Goal: Task Accomplishment & Management: Complete application form

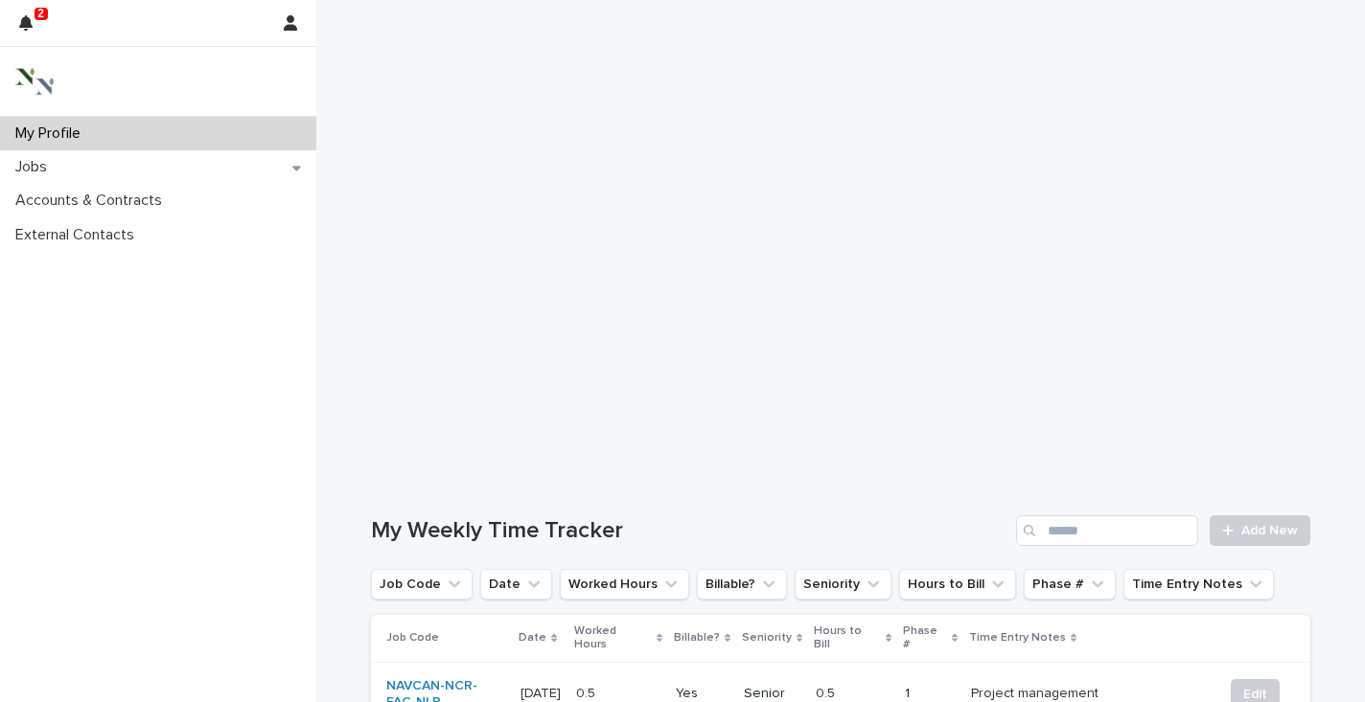
scroll to position [419, 0]
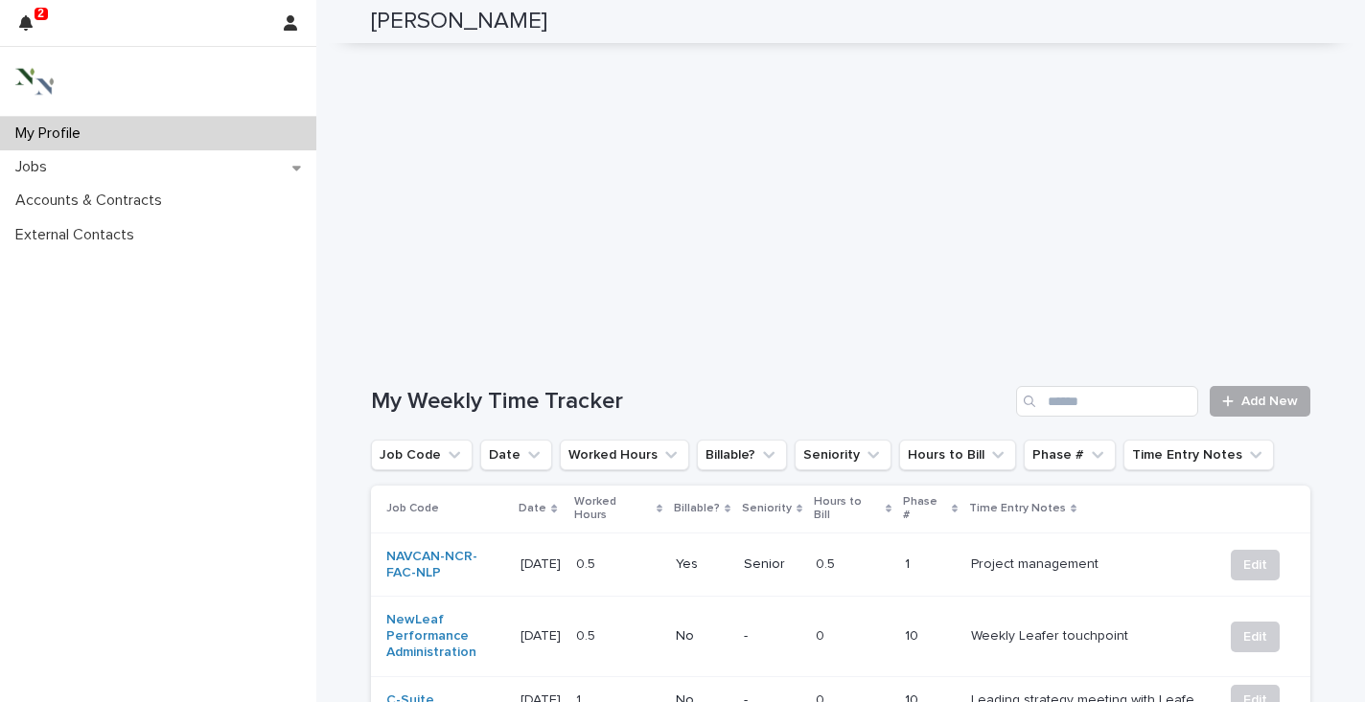
click at [1265, 395] on span "Add New" at bounding box center [1269, 401] width 57 height 13
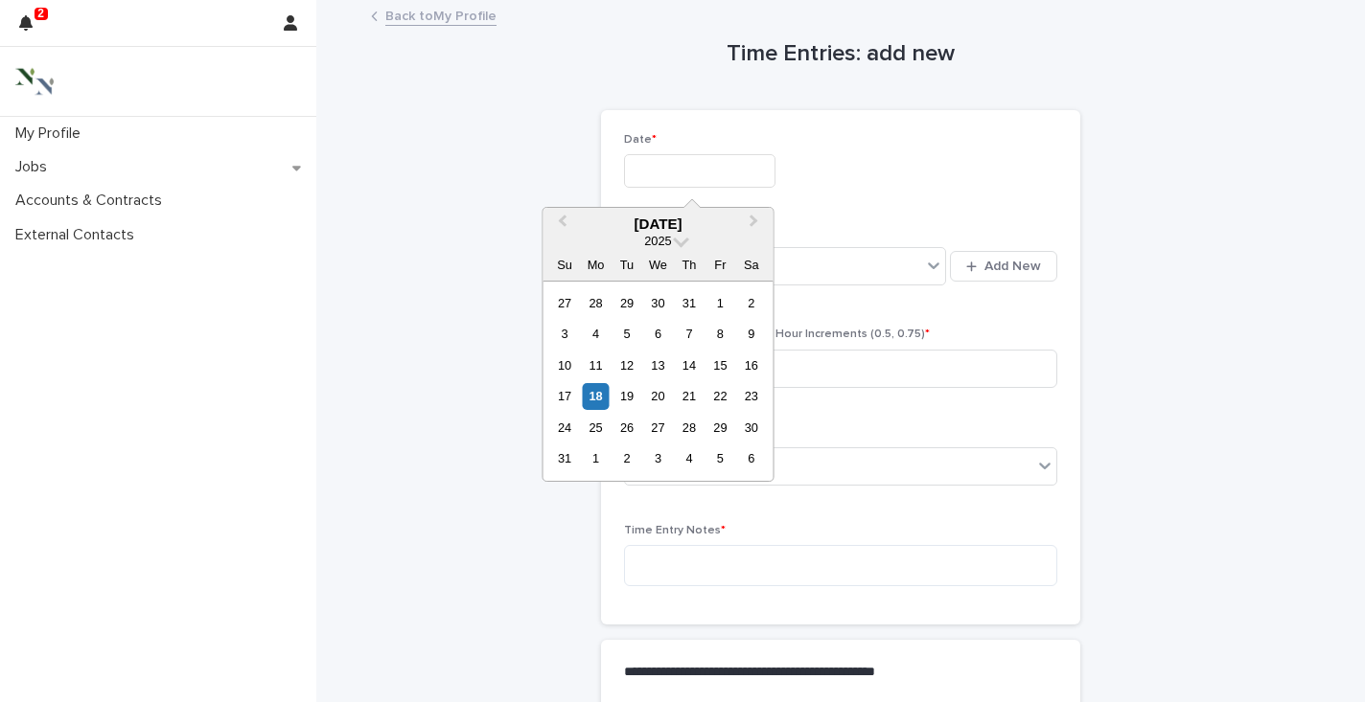
click at [665, 174] on input "text" at bounding box center [699, 171] width 151 height 34
click at [593, 404] on div "18" at bounding box center [596, 396] width 26 height 26
type input "**********"
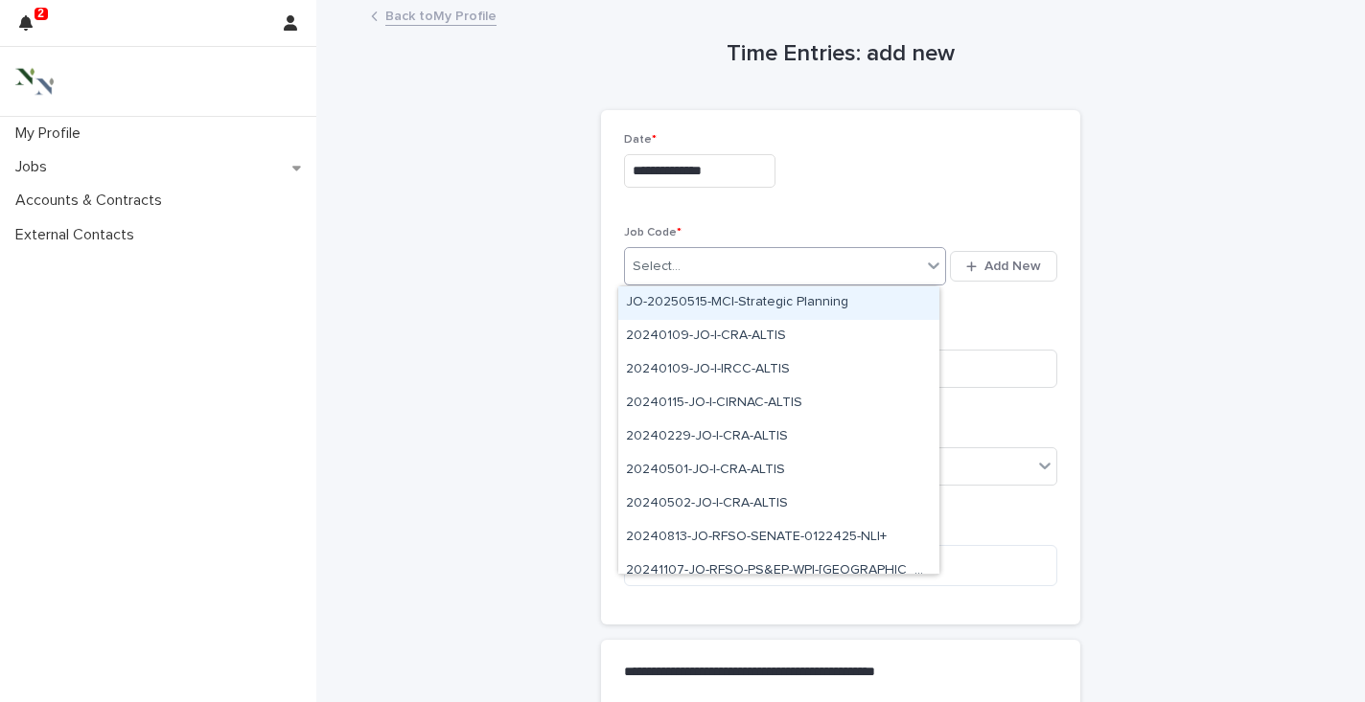
click at [685, 265] on div "Select..." at bounding box center [773, 267] width 296 height 32
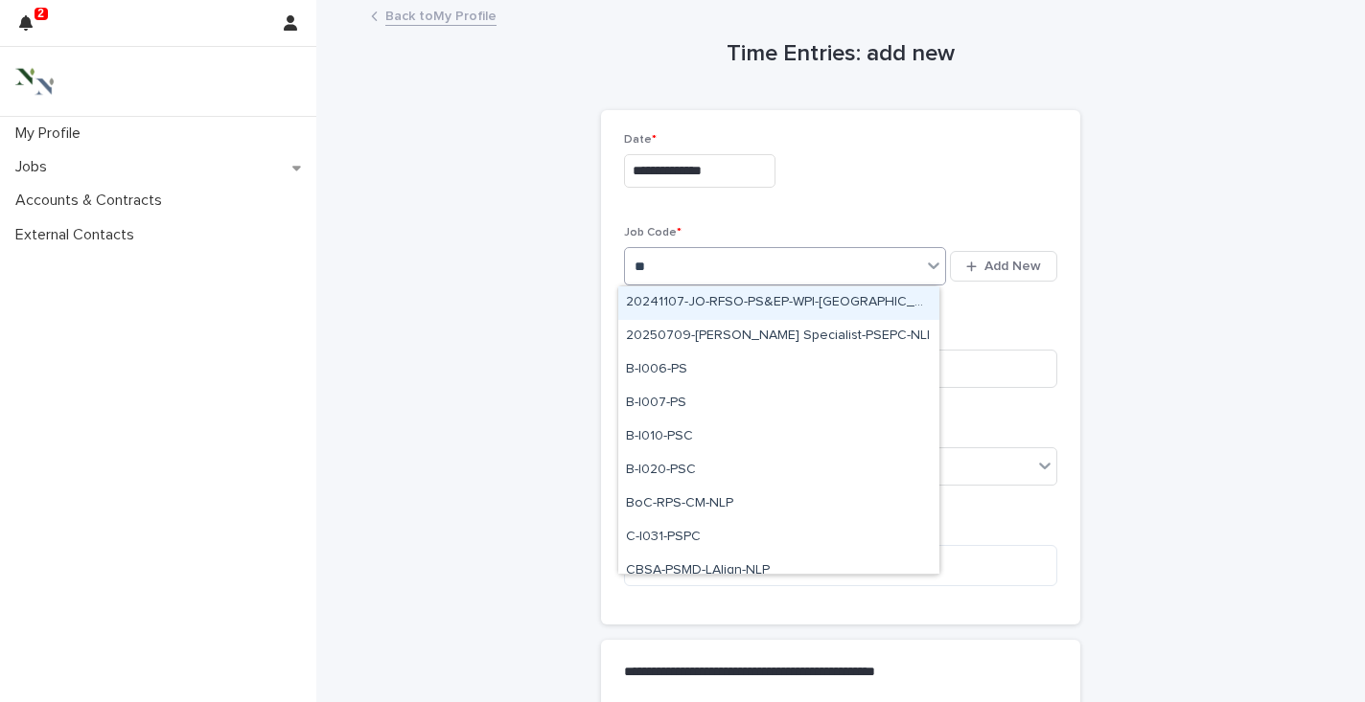
type input "*"
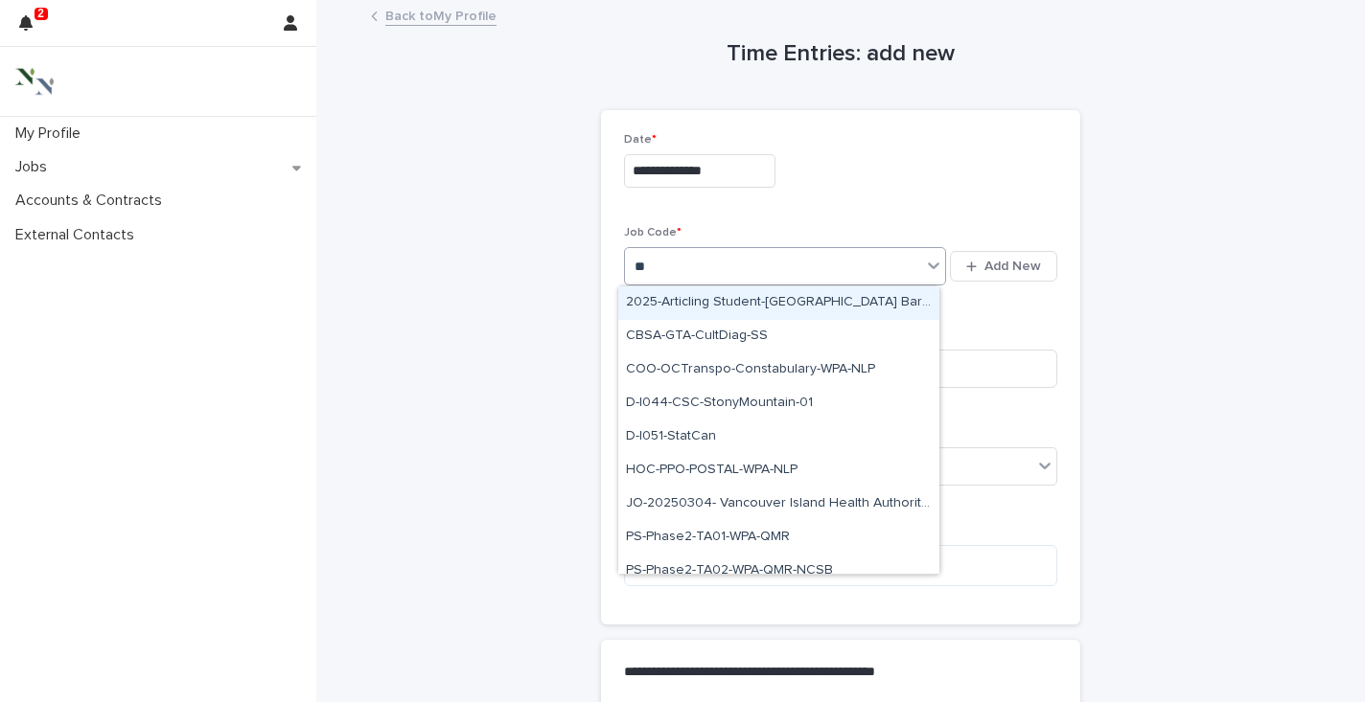
type input "***"
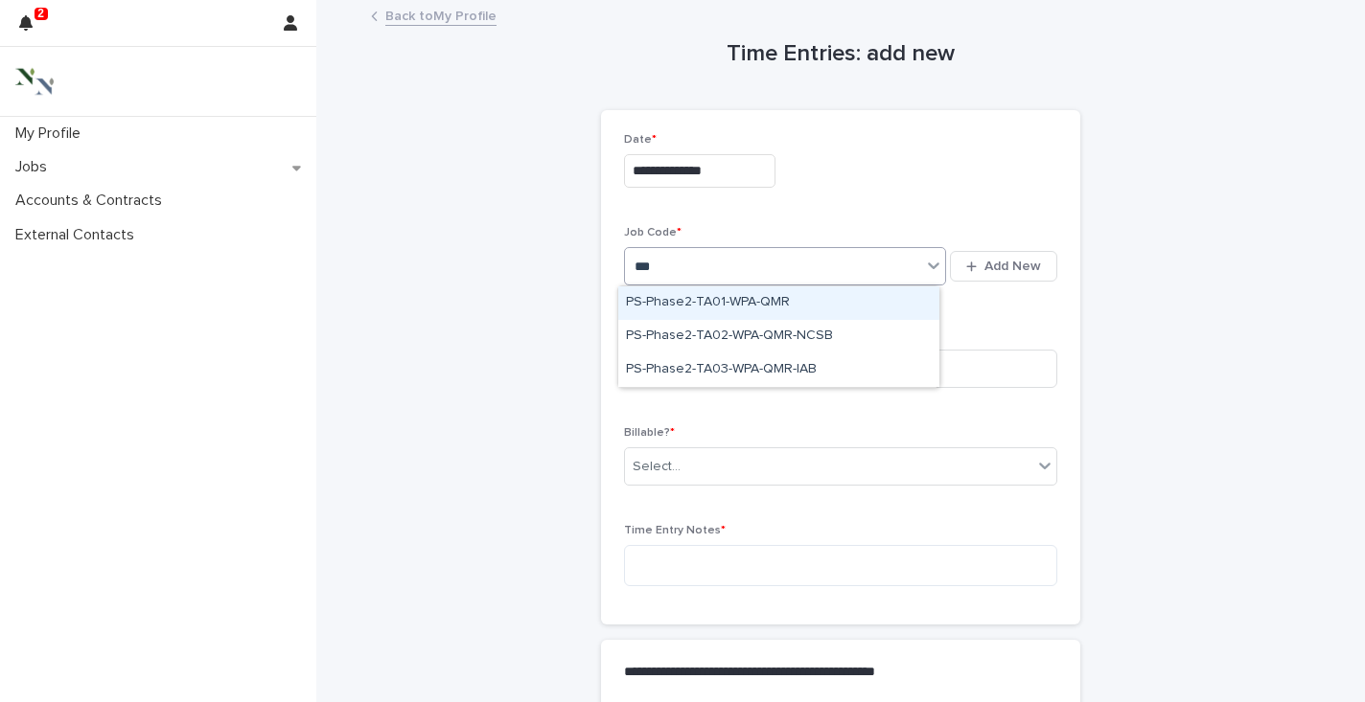
click at [644, 301] on div "PS-Phase2-TA01-WPA-QMR" at bounding box center [778, 304] width 321 height 34
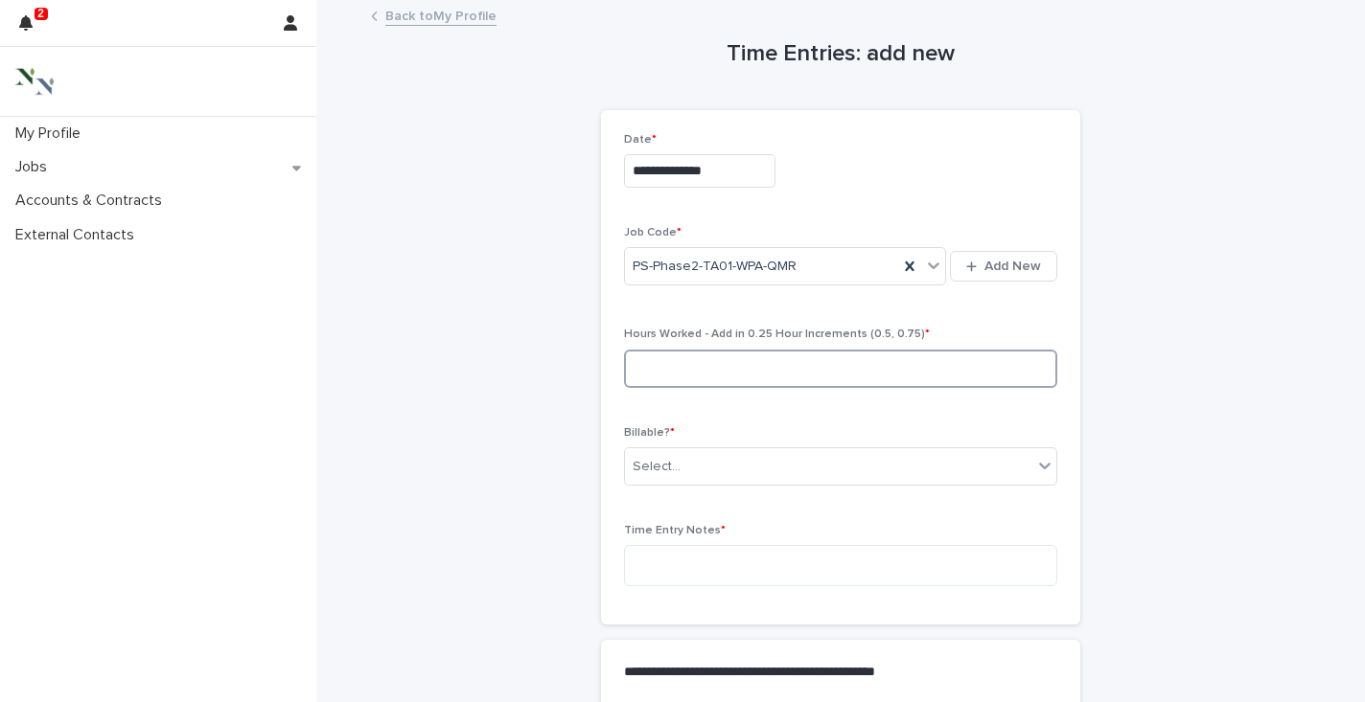
click at [667, 370] on input at bounding box center [840, 369] width 433 height 38
type input "***"
click at [664, 463] on div "Select..." at bounding box center [656, 467] width 48 height 20
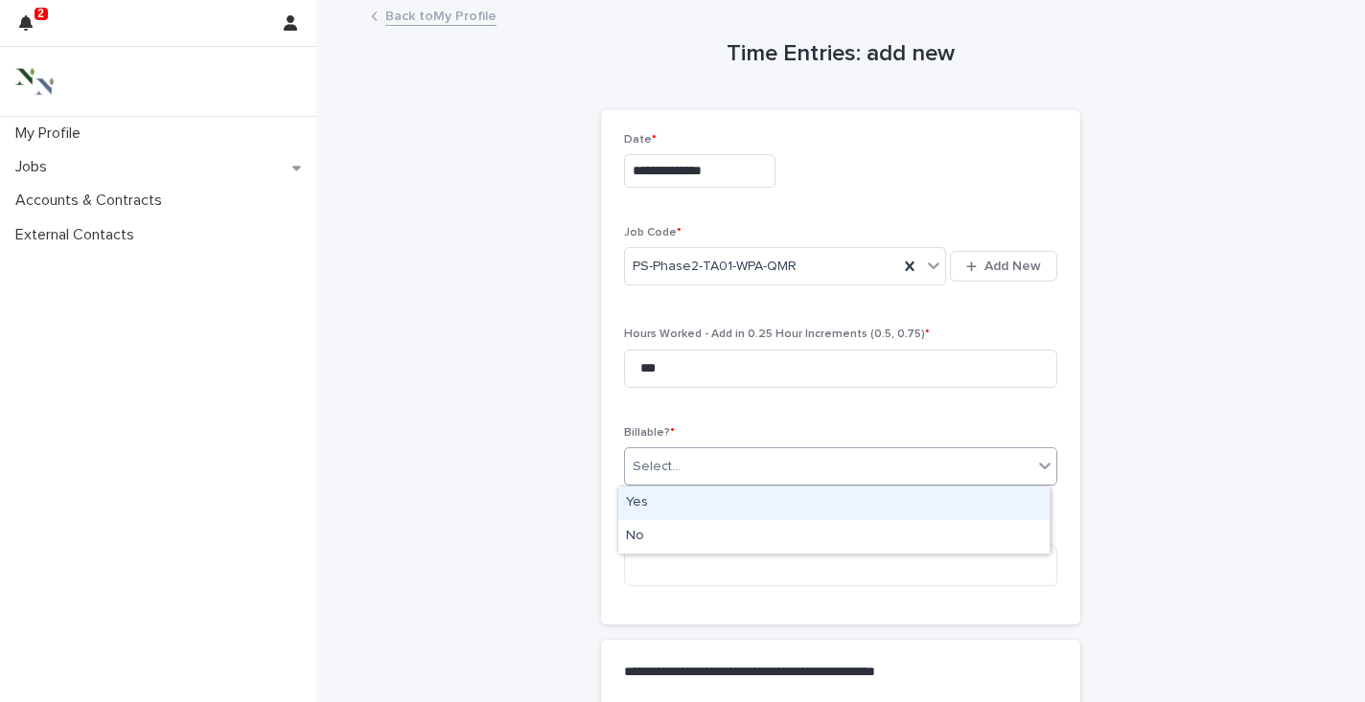
click at [644, 502] on div "Yes" at bounding box center [833, 504] width 431 height 34
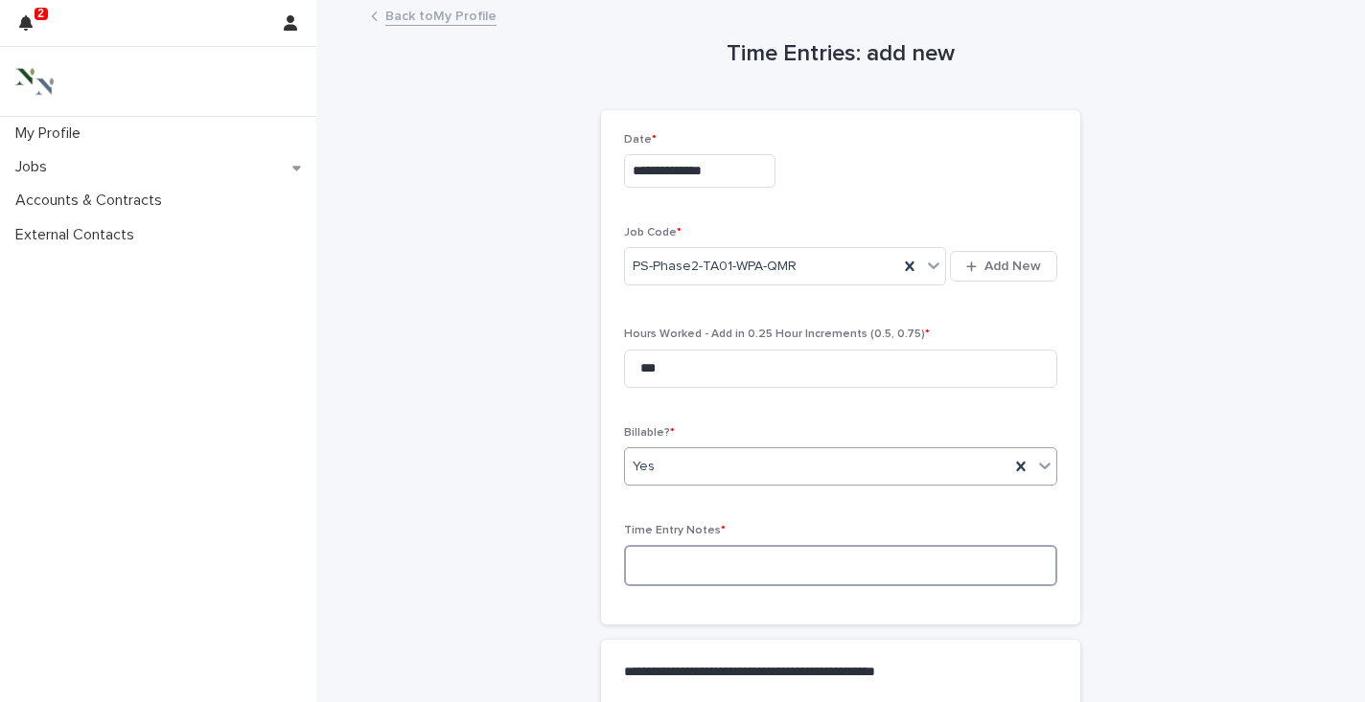
click at [639, 578] on textarea at bounding box center [840, 565] width 433 height 41
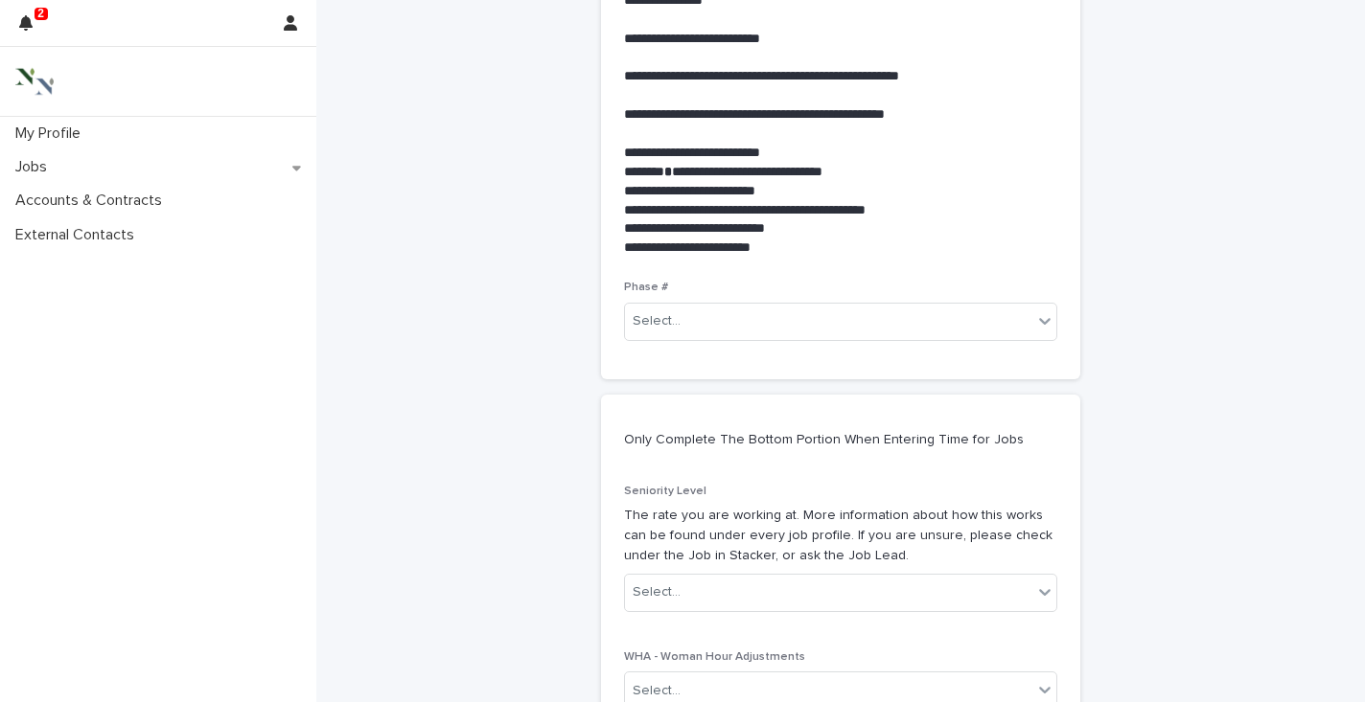
scroll to position [736, 0]
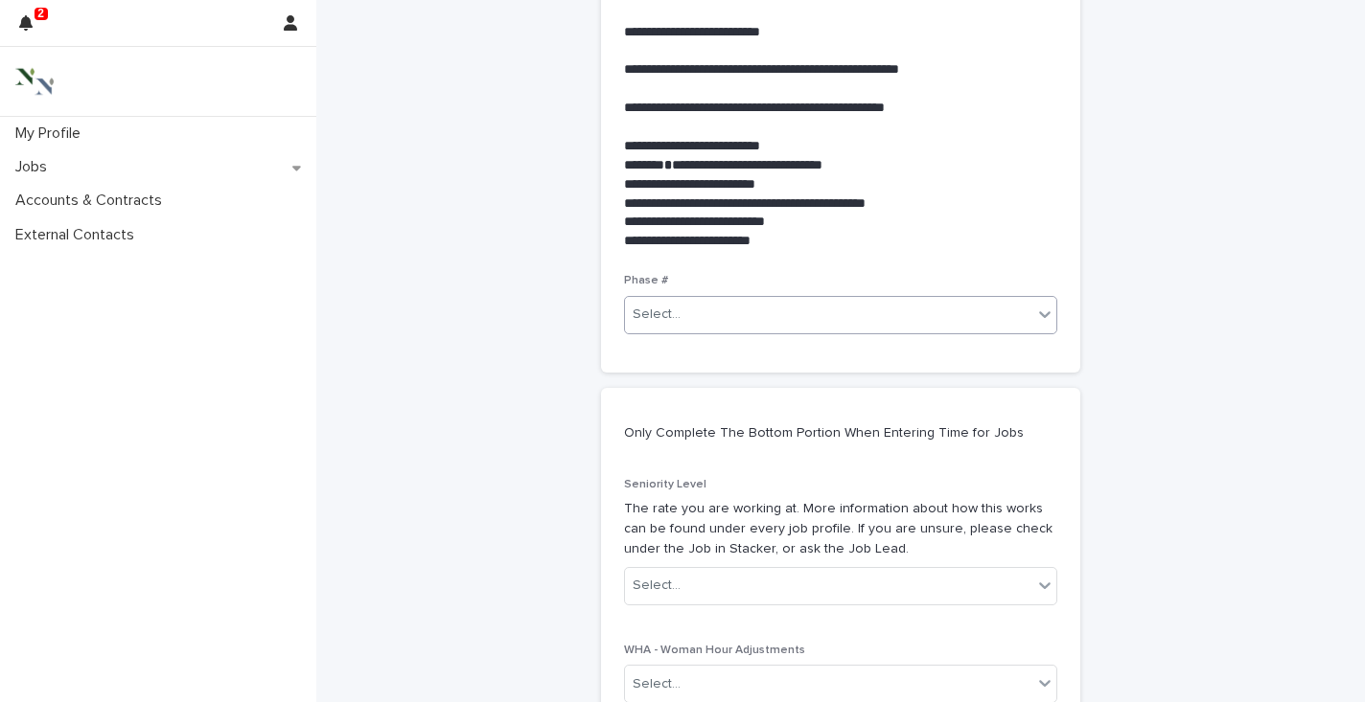
type textarea "**********"
click at [681, 312] on div "Select..." at bounding box center [828, 315] width 407 height 32
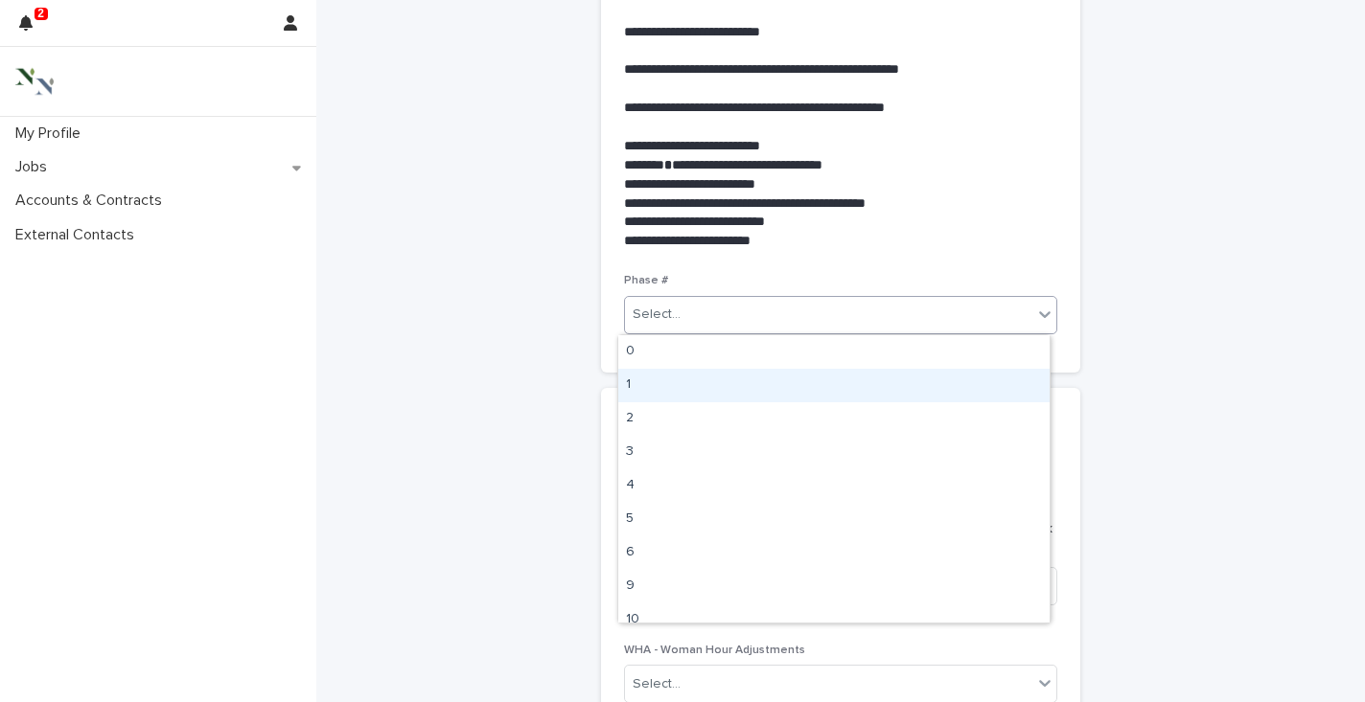
click at [663, 377] on div "1" at bounding box center [833, 386] width 431 height 34
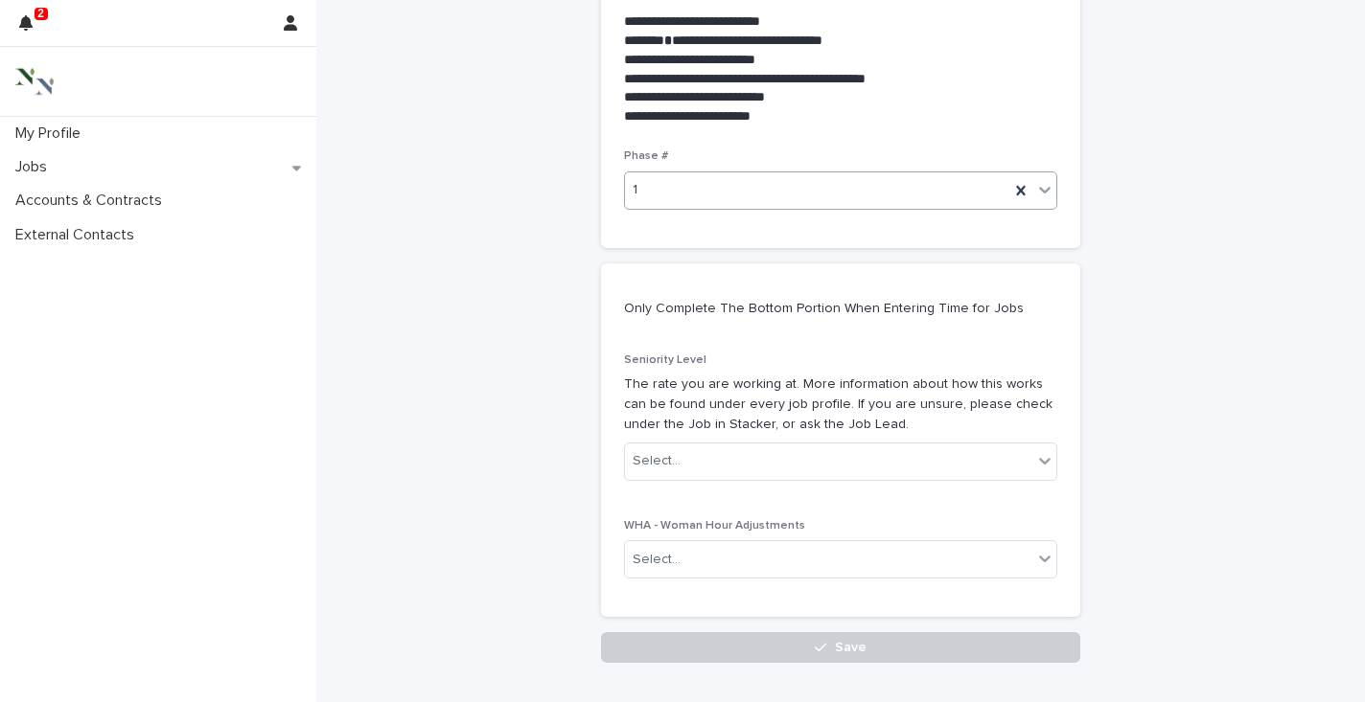
scroll to position [913, 0]
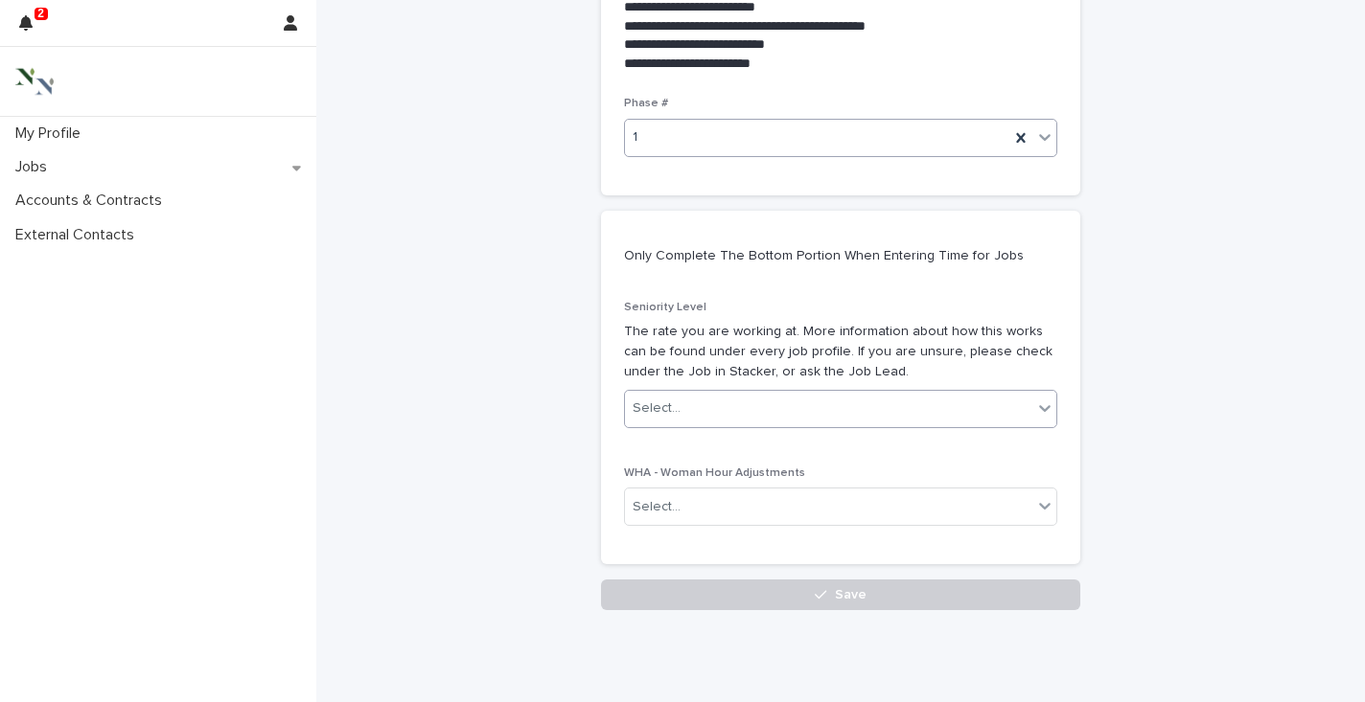
click at [656, 415] on div "Select..." at bounding box center [656, 409] width 48 height 20
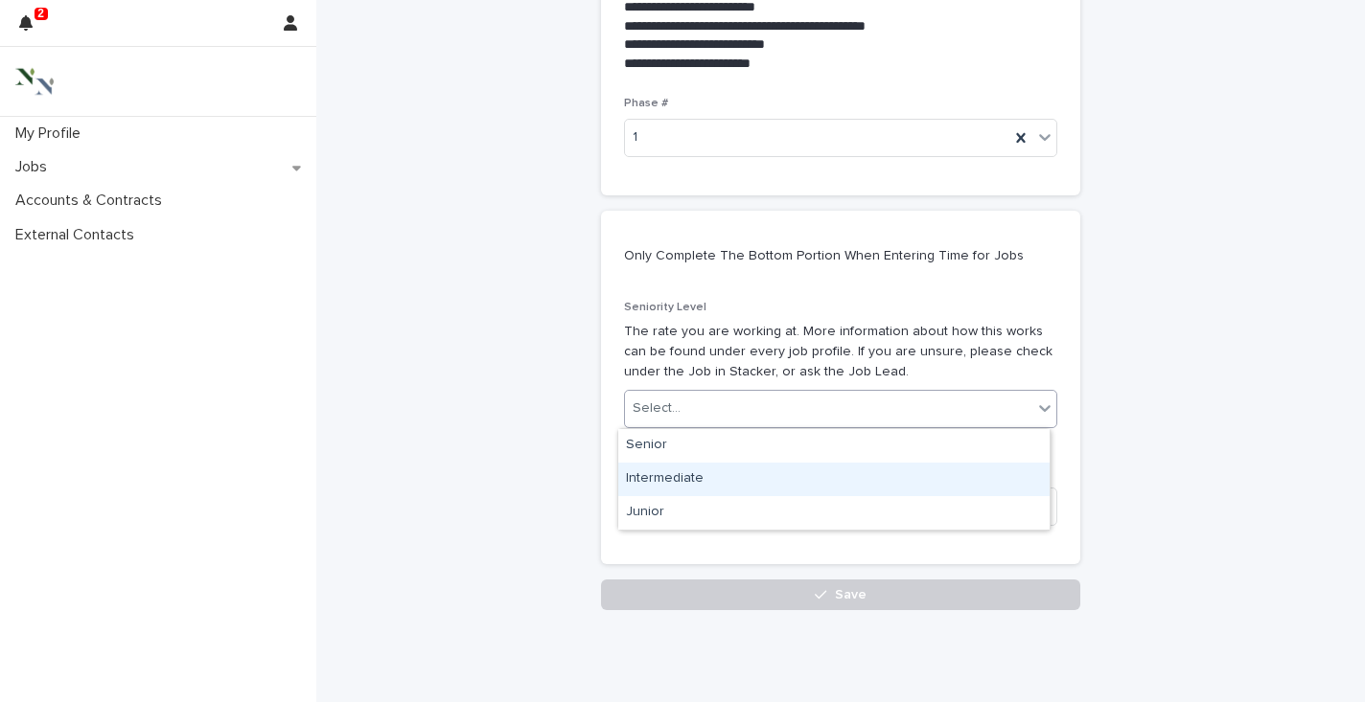
click at [656, 479] on div "Intermediate" at bounding box center [833, 480] width 431 height 34
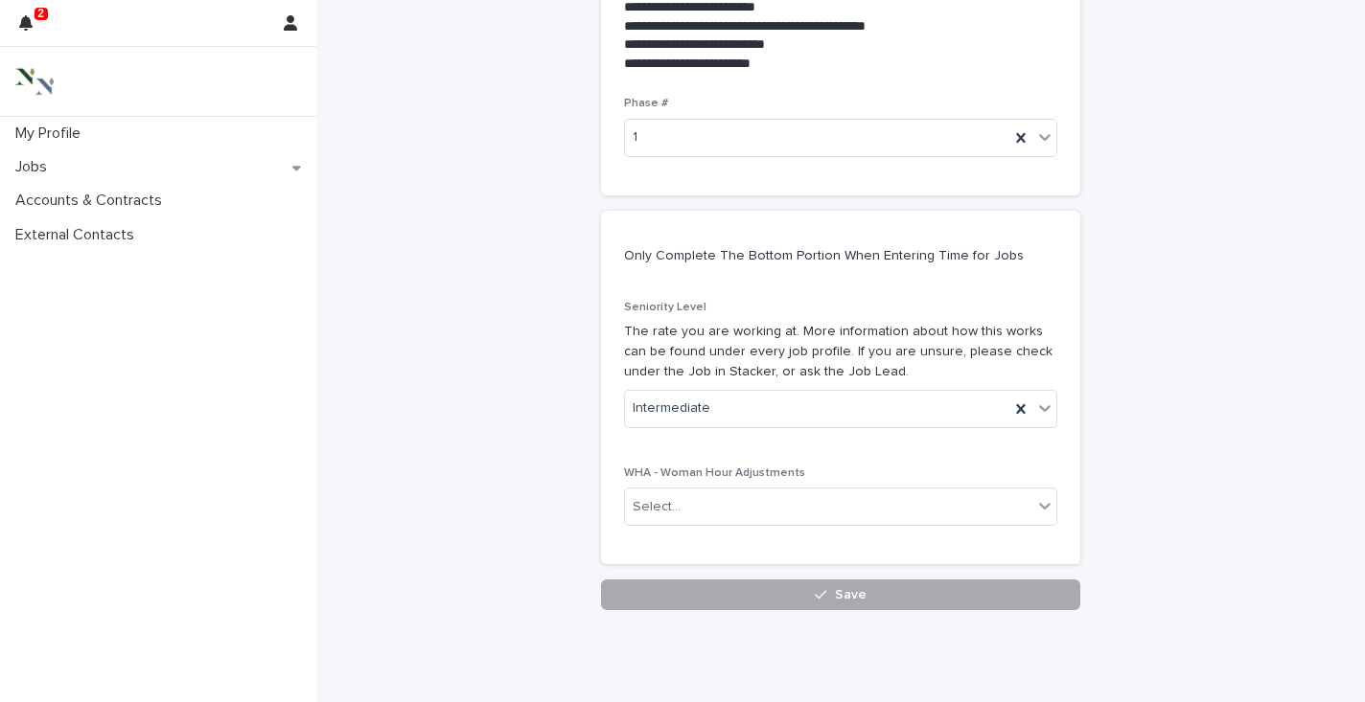
click at [737, 593] on button "Save" at bounding box center [840, 595] width 479 height 31
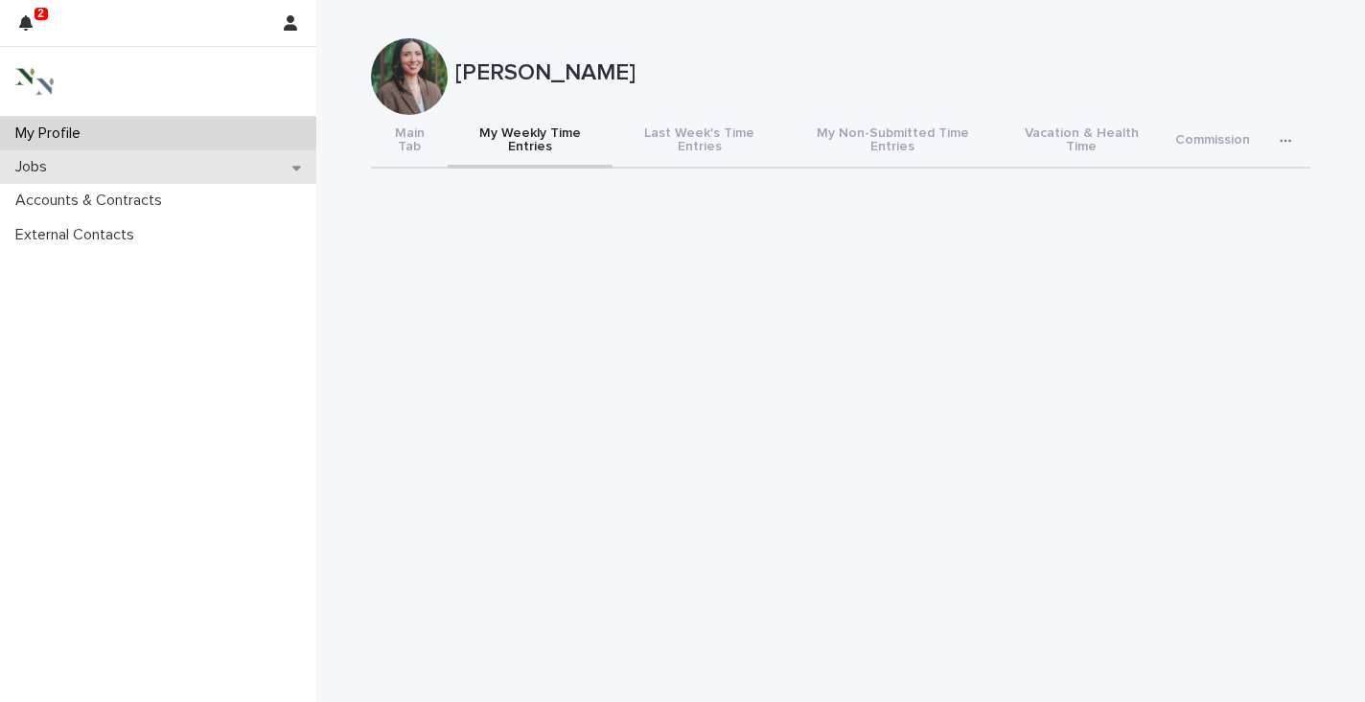
click at [134, 167] on div "Jobs" at bounding box center [158, 167] width 316 height 34
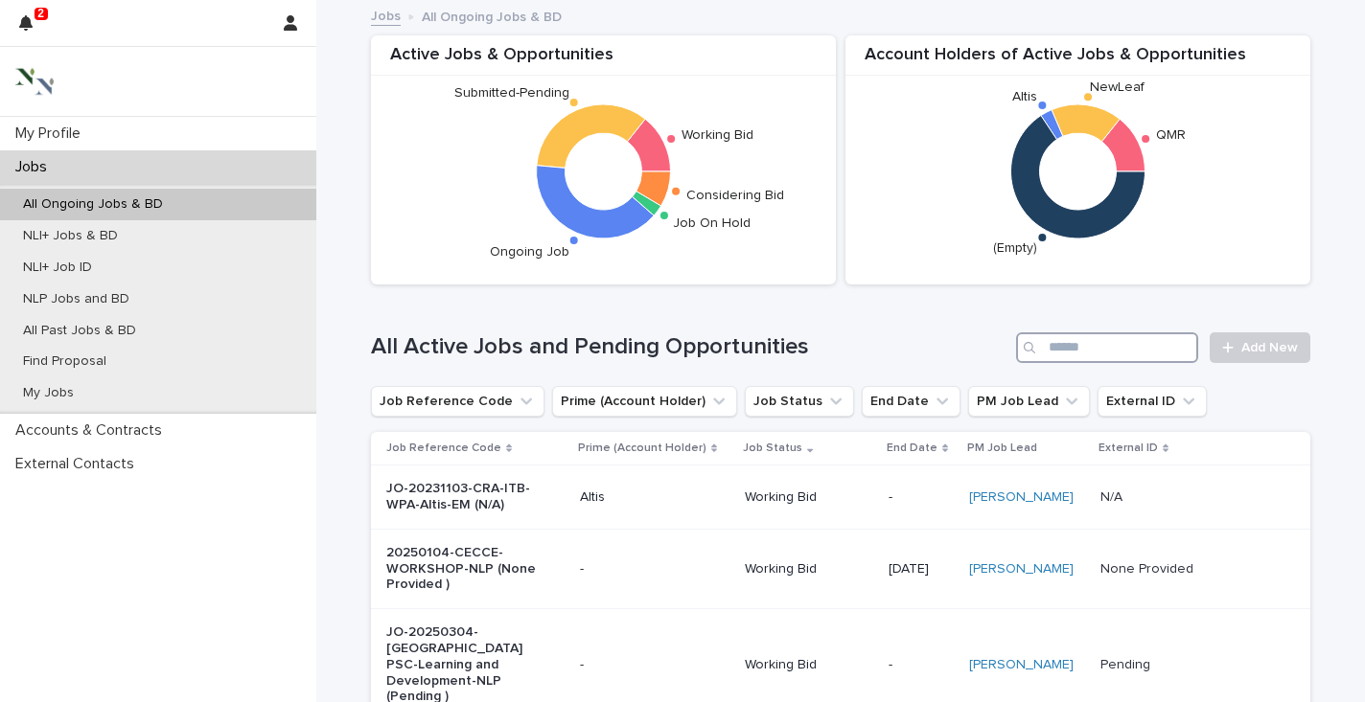
click at [1090, 340] on input "Search" at bounding box center [1107, 348] width 182 height 31
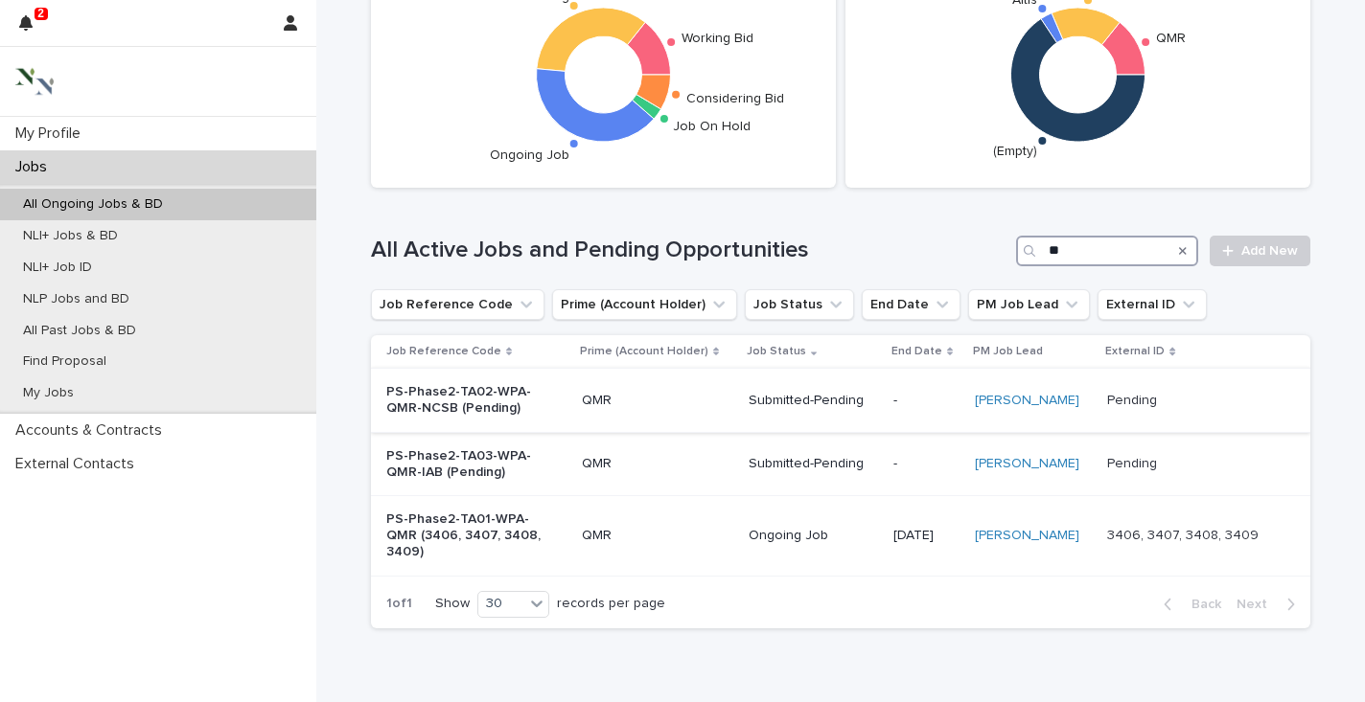
scroll to position [102, 0]
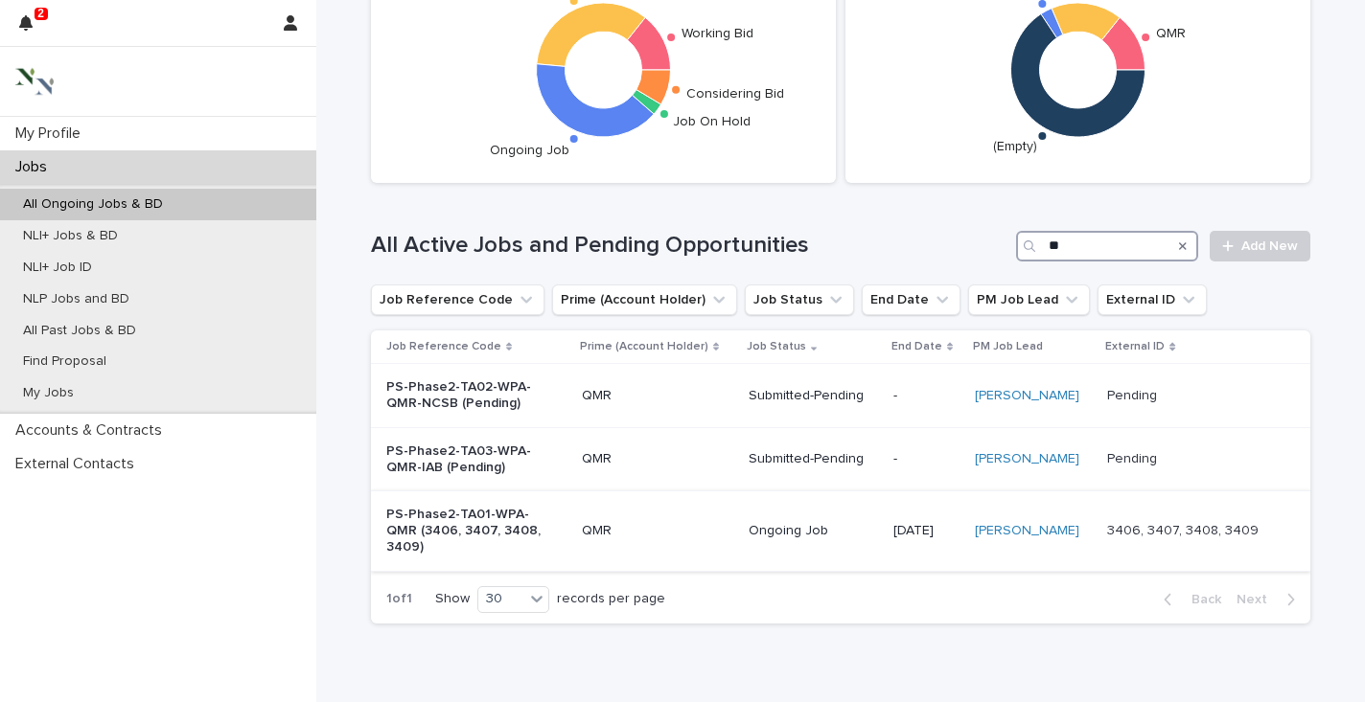
type input "**"
click at [406, 518] on p "PS-Phase2-TA01-WPA-QMR (3406, 3407, 3408, 3409)" at bounding box center [466, 531] width 160 height 48
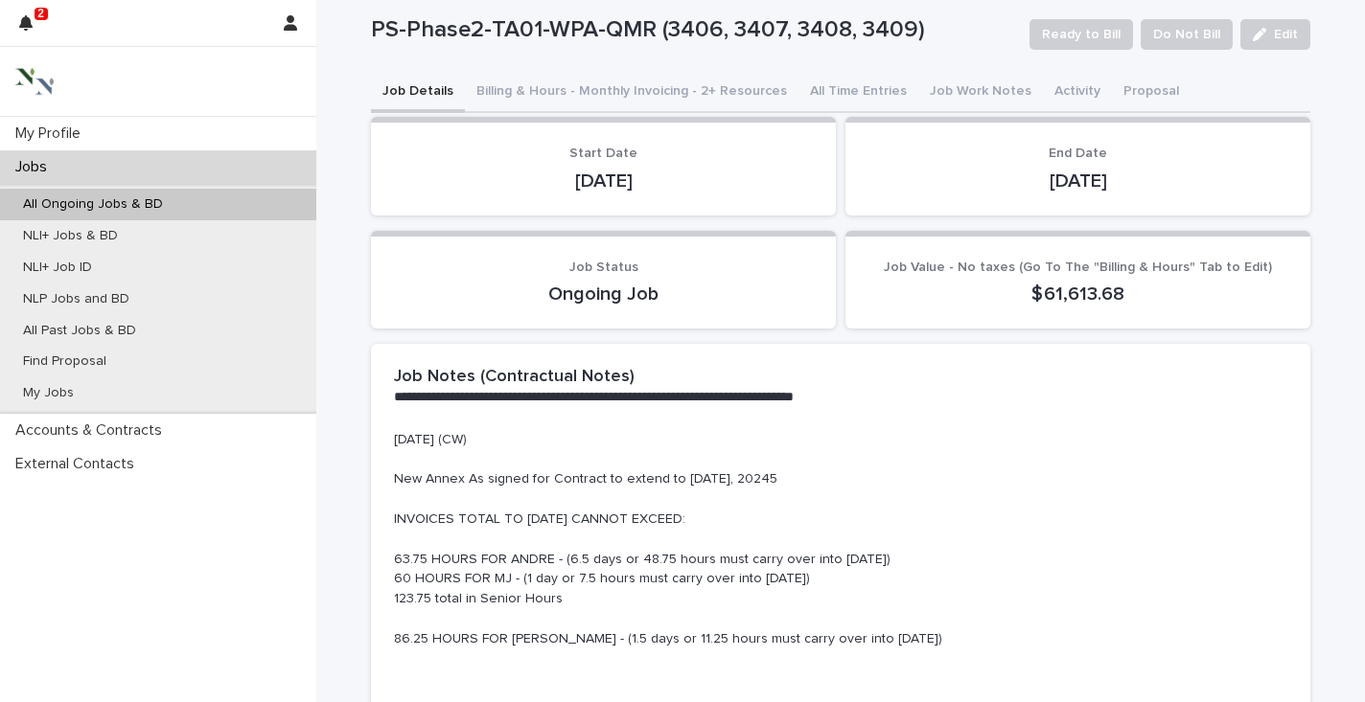
scroll to position [33, 0]
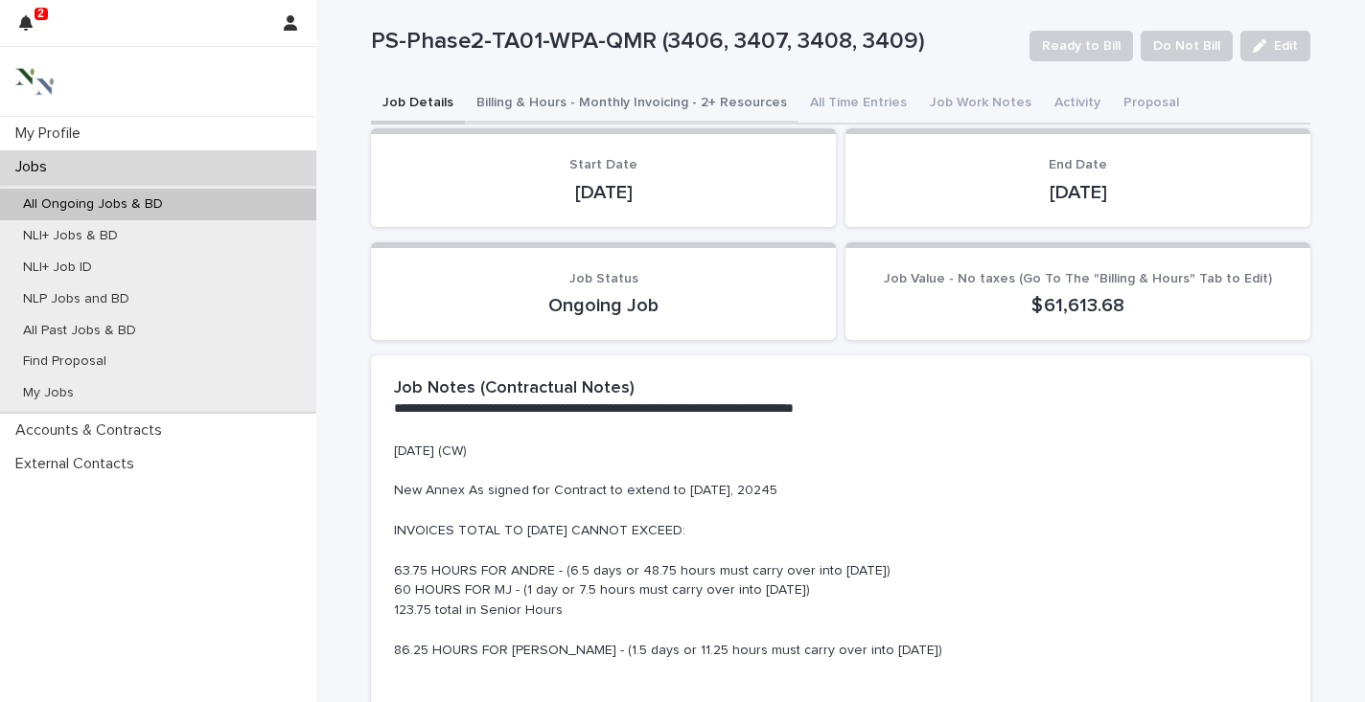
click at [633, 94] on button "Billing & Hours - Monthly Invoicing - 2+ Resources" at bounding box center [631, 104] width 333 height 40
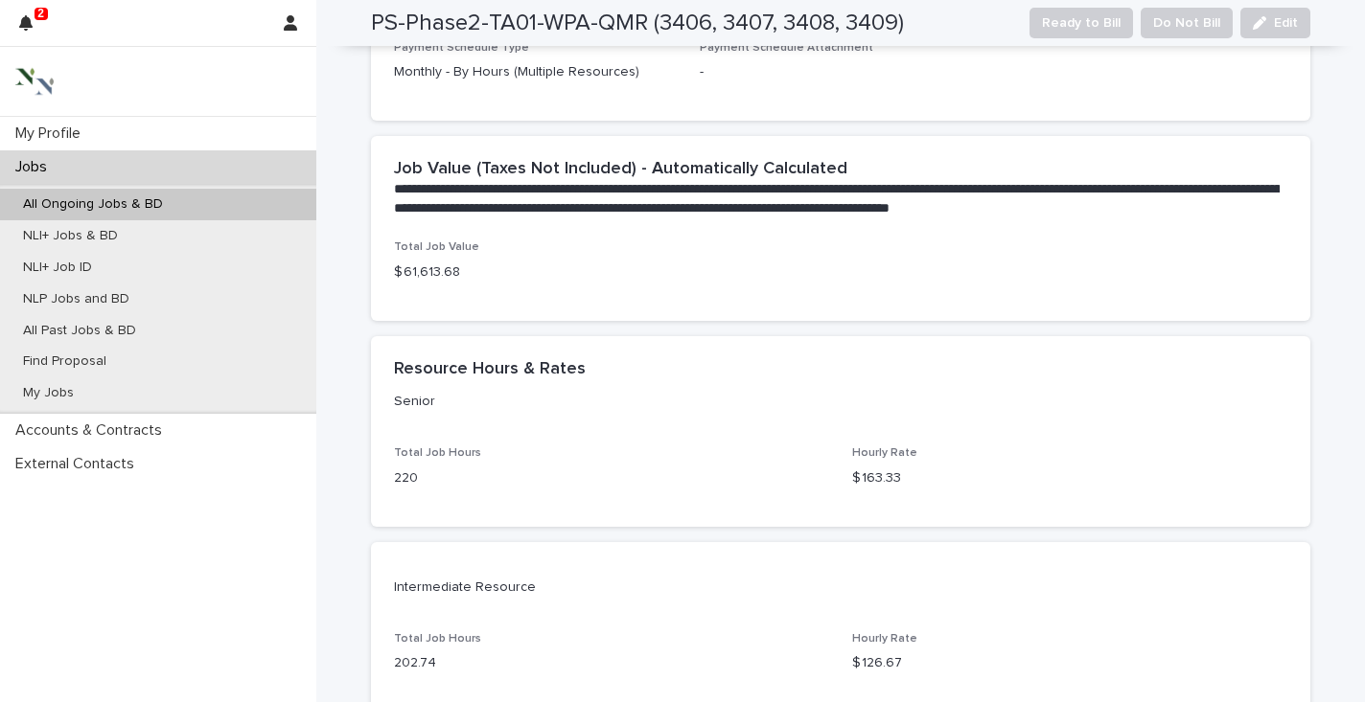
scroll to position [831, 0]
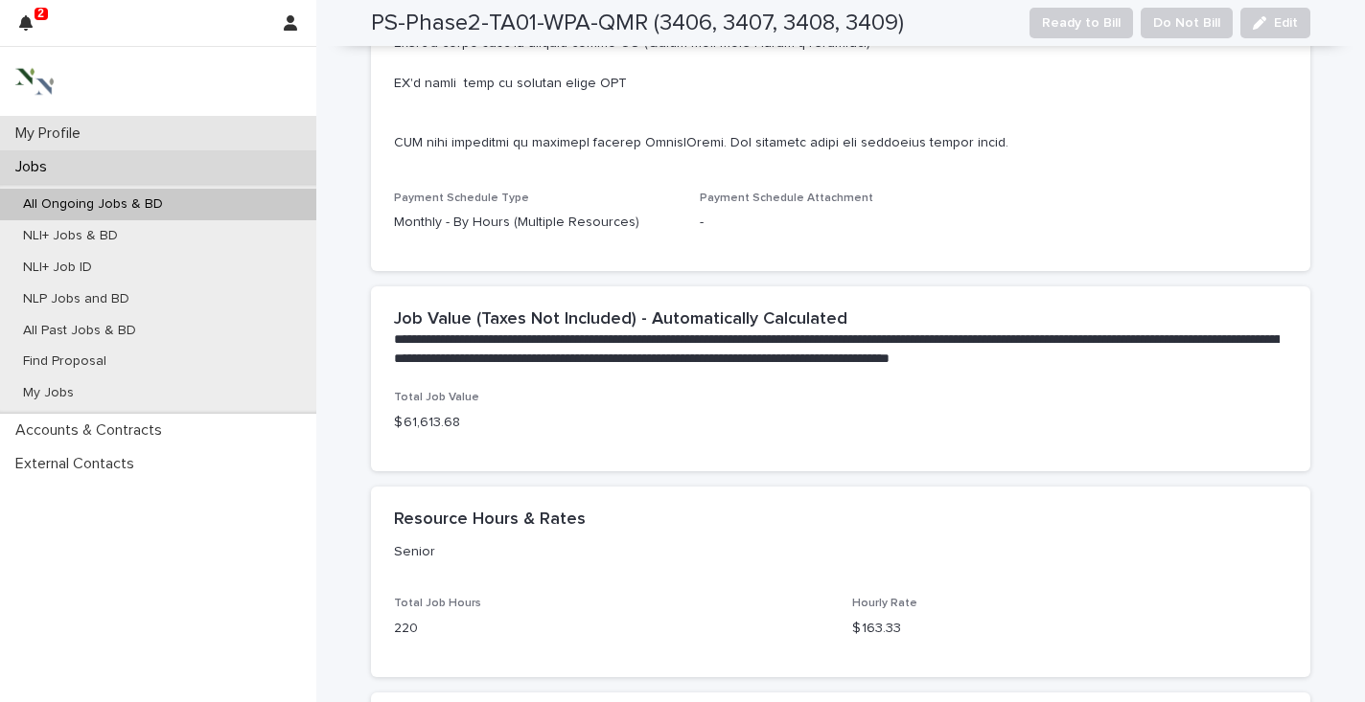
click at [231, 134] on div "My Profile" at bounding box center [158, 134] width 316 height 34
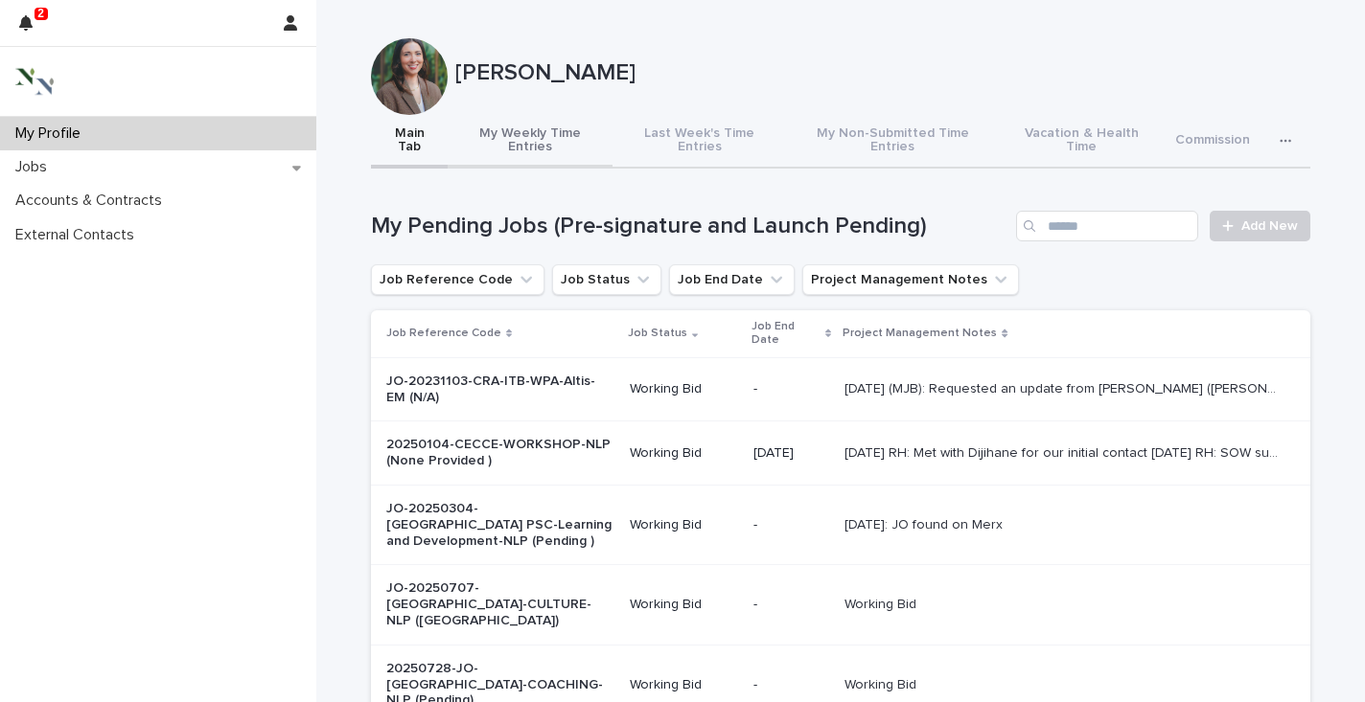
click at [531, 133] on button "My Weekly Time Entries" at bounding box center [530, 142] width 165 height 54
